Goal: Information Seeking & Learning: Learn about a topic

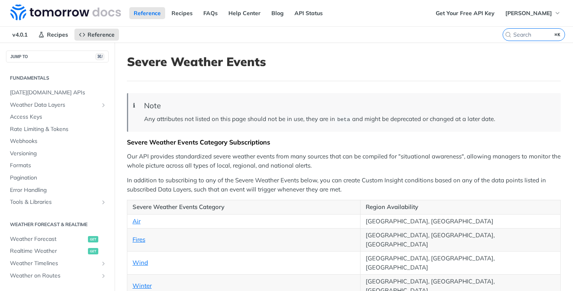
scroll to position [168, 0]
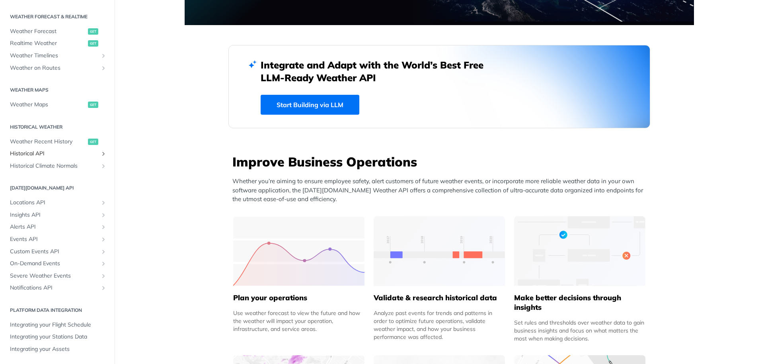
scroll to position [185, 0]
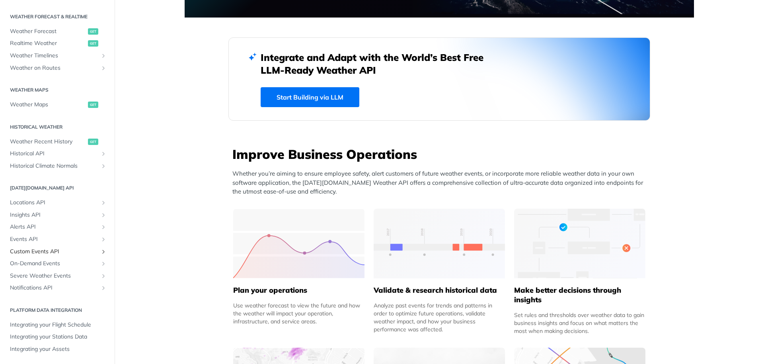
click at [83, 248] on span "Custom Events API" at bounding box center [54, 252] width 88 height 8
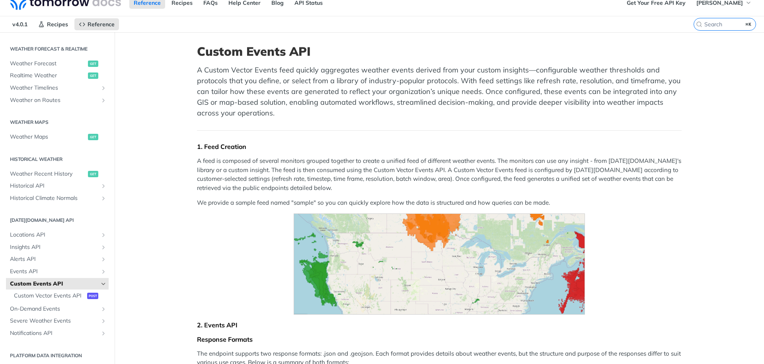
scroll to position [12, 0]
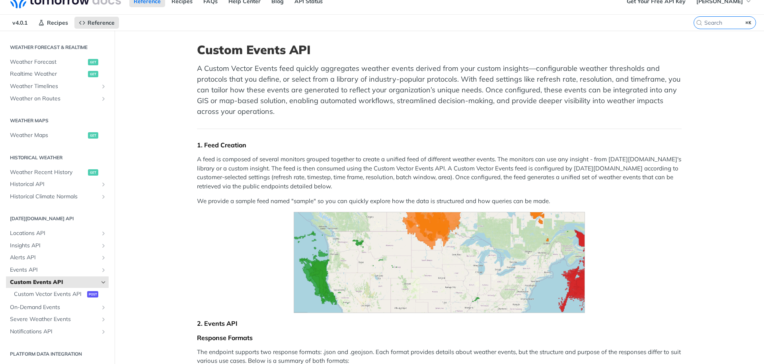
drag, startPoint x: 294, startPoint y: 68, endPoint x: 452, endPoint y: 66, distance: 158.4
click at [452, 66] on p "A Custom Vector Events feed quickly aggregates weather events derived from your…" at bounding box center [439, 90] width 485 height 54
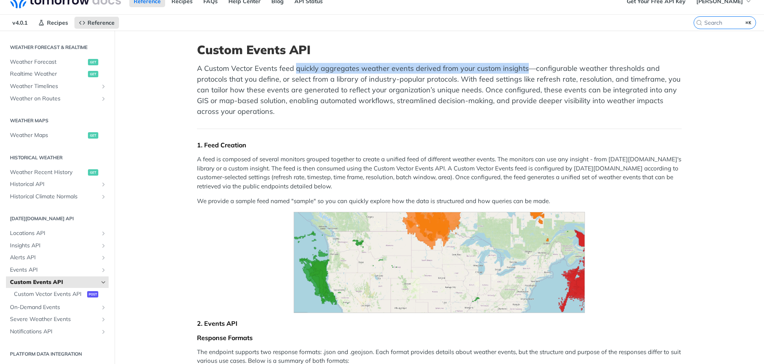
drag, startPoint x: 521, startPoint y: 68, endPoint x: 293, endPoint y: 69, distance: 228.1
click at [293, 69] on p "A Custom Vector Events feed quickly aggregates weather events derived from your…" at bounding box center [439, 90] width 485 height 54
copy p "quickly aggregates weather events derived from your custom insights"
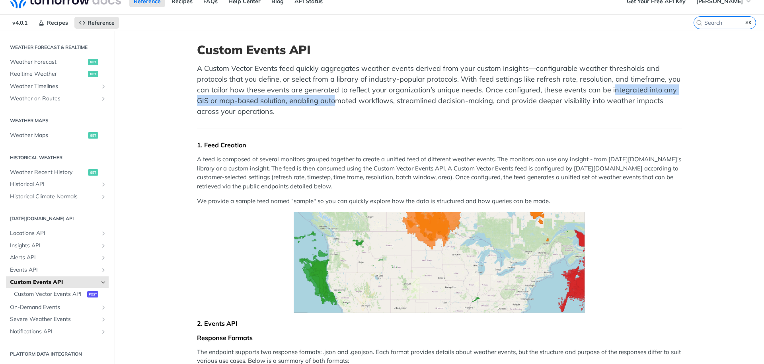
drag, startPoint x: 604, startPoint y: 89, endPoint x: 336, endPoint y: 104, distance: 268.7
click at [336, 104] on p "A Custom Vector Events feed quickly aggregates weather events derived from your…" at bounding box center [439, 90] width 485 height 54
click at [355, 114] on p "A Custom Vector Events feed quickly aggregates weather events derived from your…" at bounding box center [439, 90] width 485 height 54
click at [603, 90] on p "A Custom Vector Events feed quickly aggregates weather events derived from your…" at bounding box center [439, 90] width 485 height 54
click at [61, 311] on span "On-Demand Events" at bounding box center [54, 307] width 88 height 8
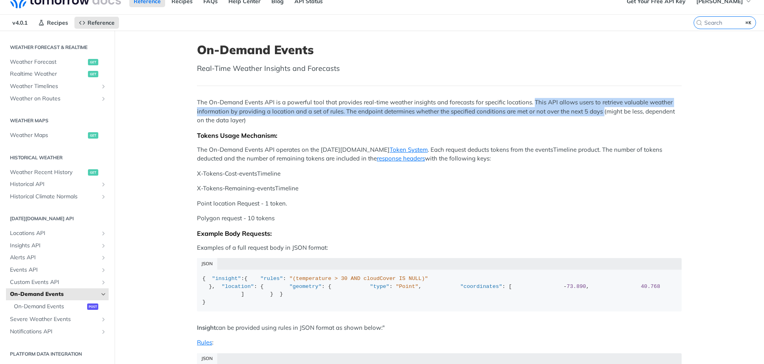
drag, startPoint x: 600, startPoint y: 110, endPoint x: 531, endPoint y: 104, distance: 68.7
click at [531, 104] on p "The On-Demand Events API is a powerful tool that provides real-time weather ins…" at bounding box center [439, 111] width 485 height 27
copy p "This API allows users to retrieve valuable weather information by providing a l…"
